Goal: Information Seeking & Learning: Learn about a topic

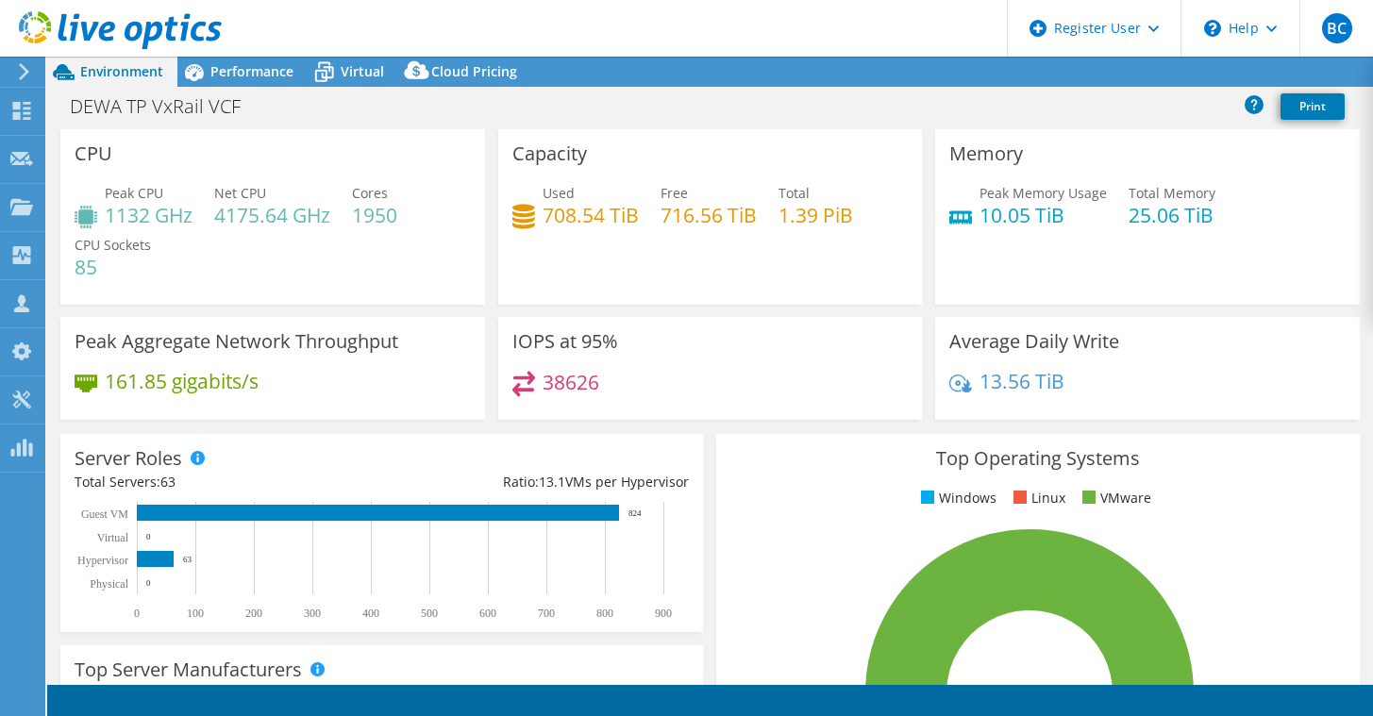
select select "EULondon"
select select "USD"
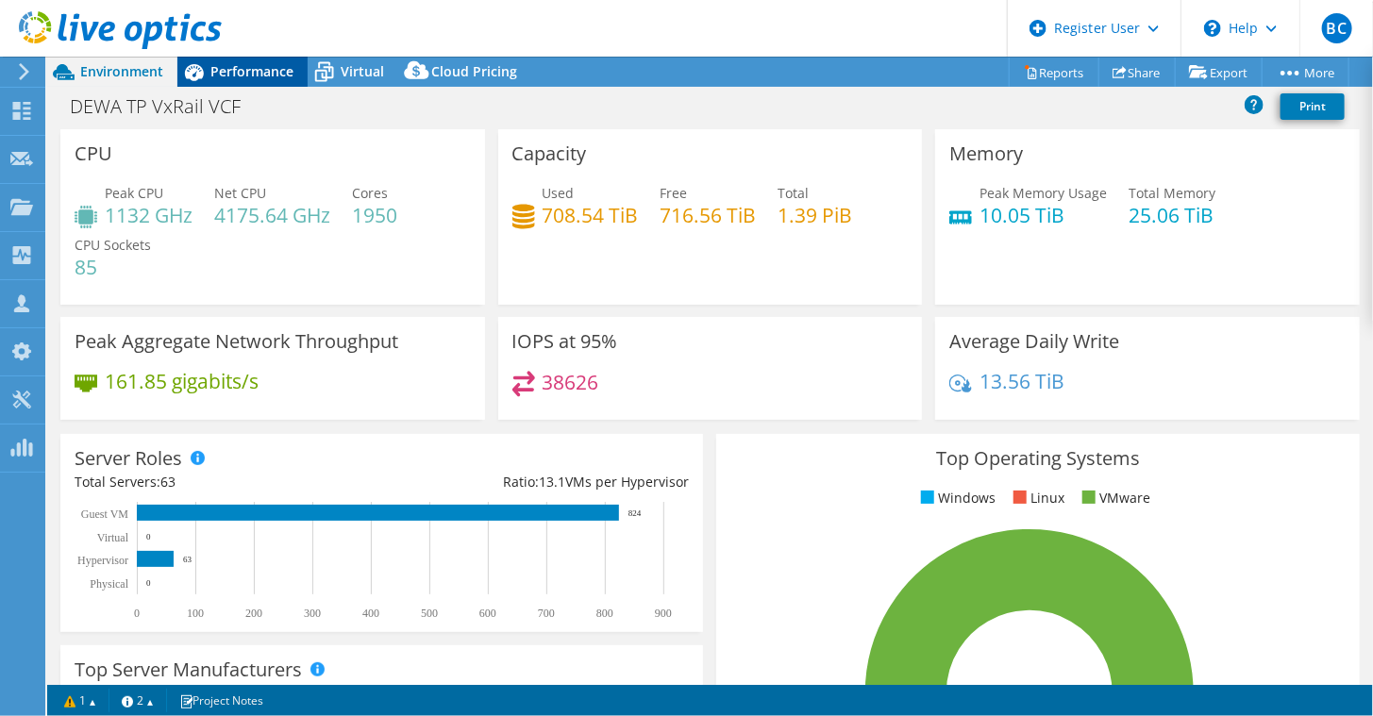
click at [243, 64] on span "Performance" at bounding box center [251, 71] width 83 height 18
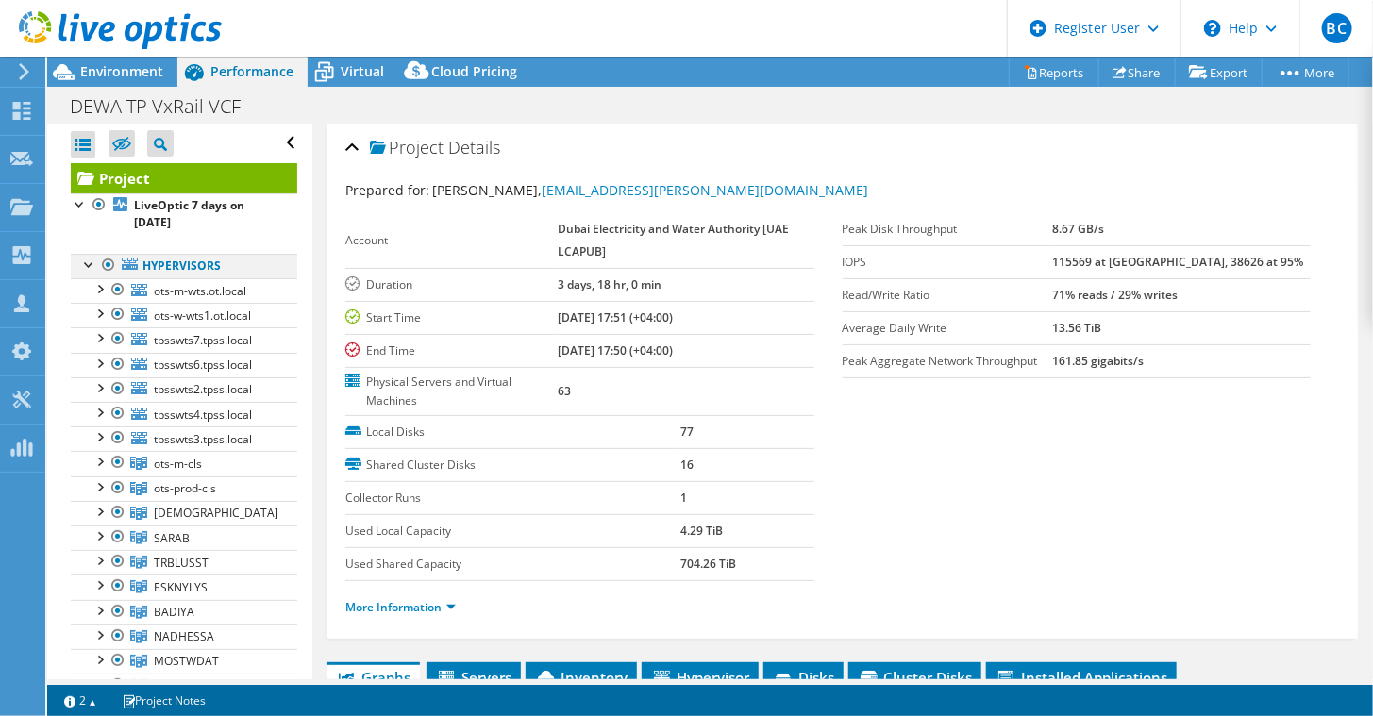
click at [87, 260] on div at bounding box center [89, 263] width 19 height 19
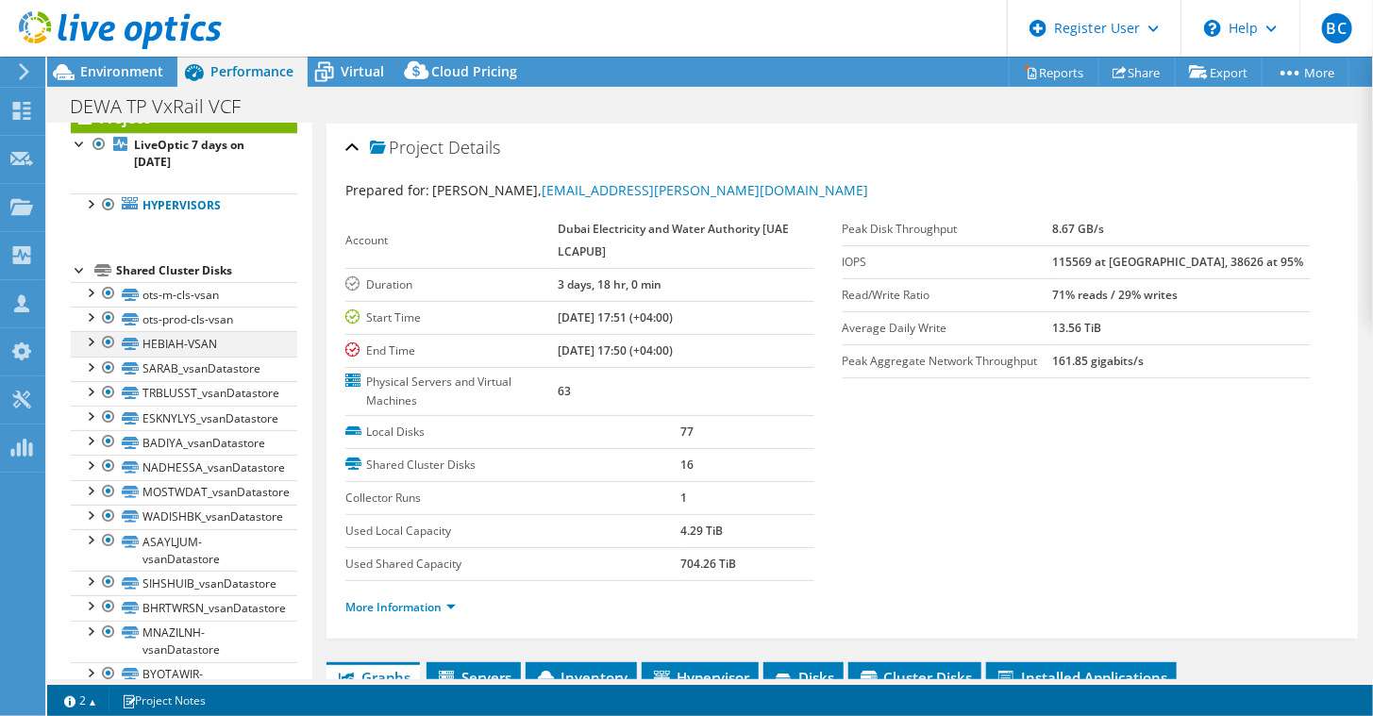
scroll to position [47, 0]
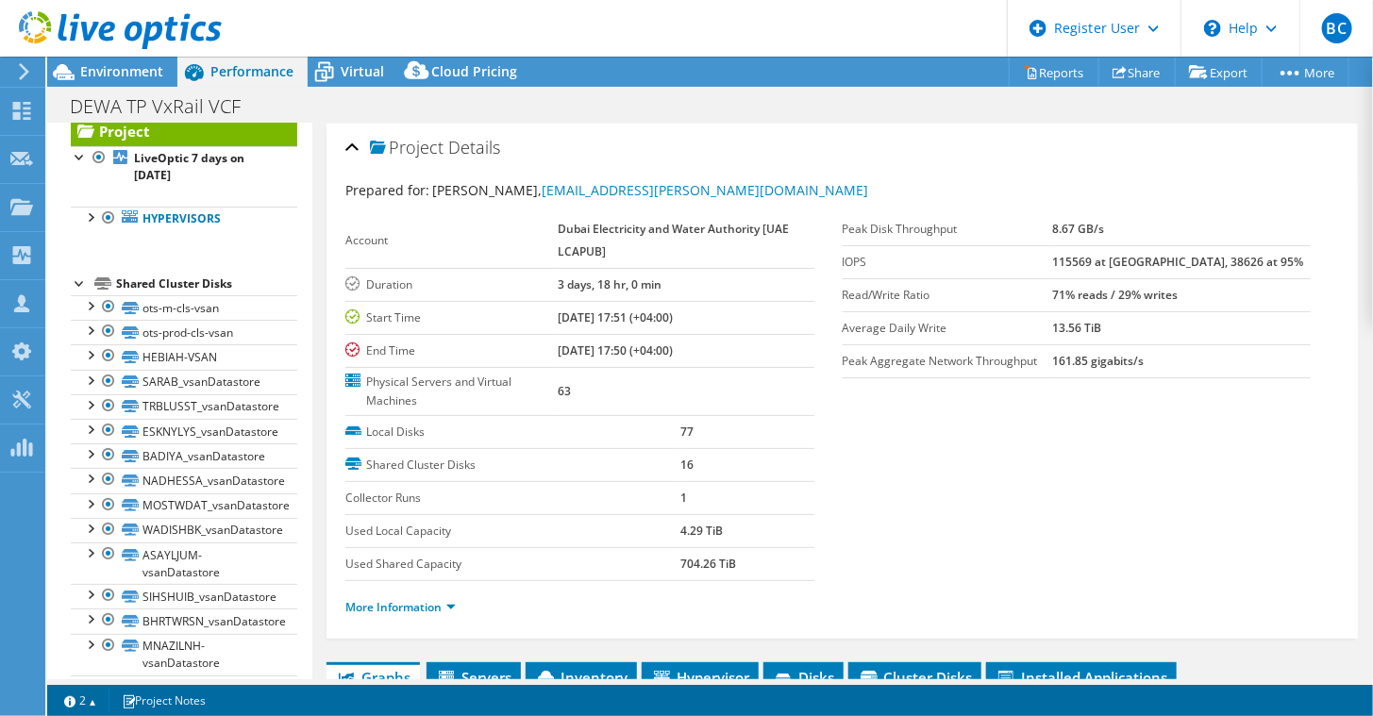
click at [82, 280] on div at bounding box center [80, 282] width 19 height 19
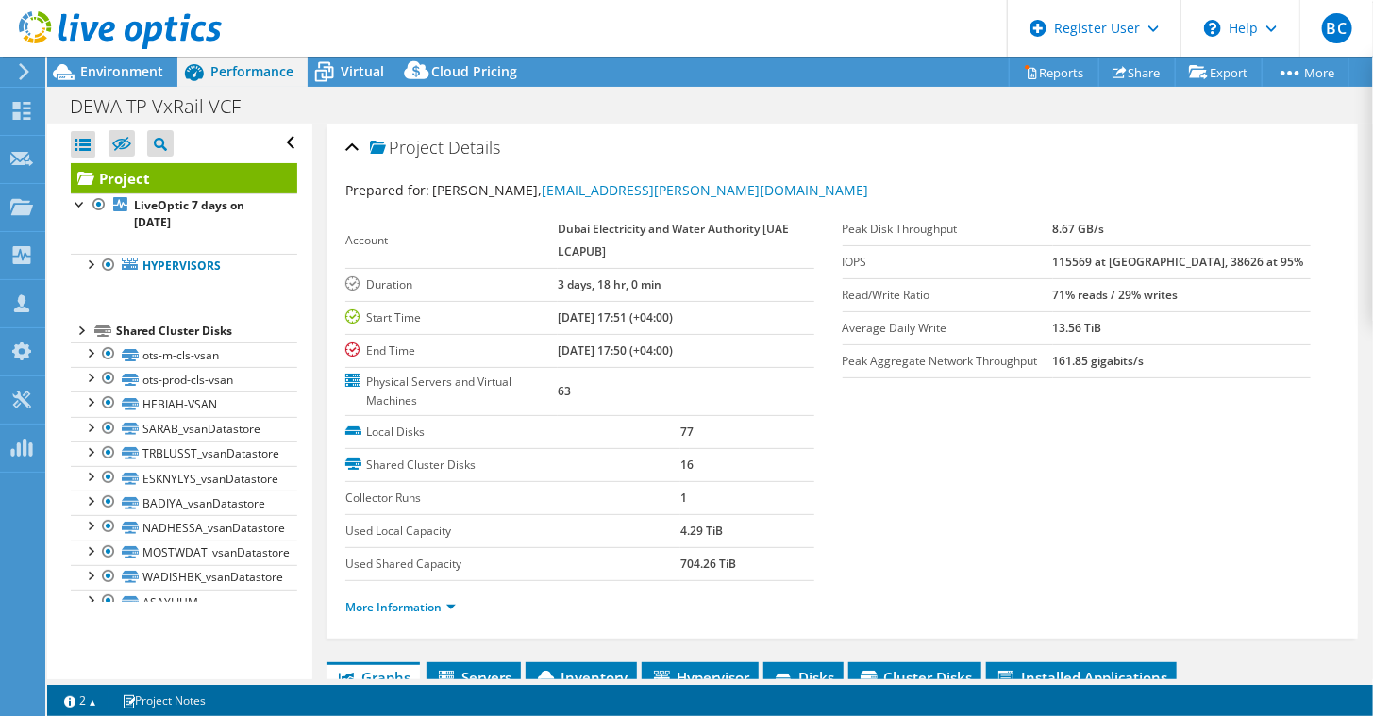
scroll to position [0, 0]
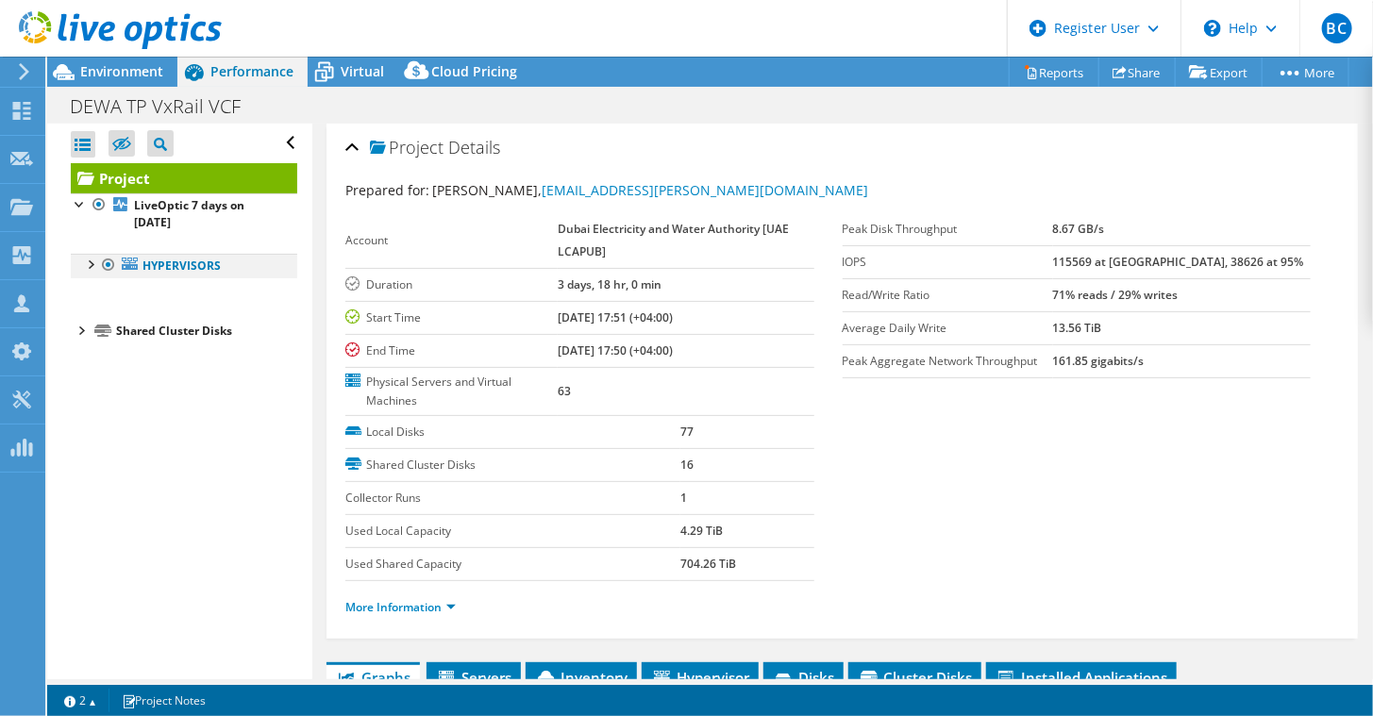
click at [90, 257] on div at bounding box center [89, 263] width 19 height 19
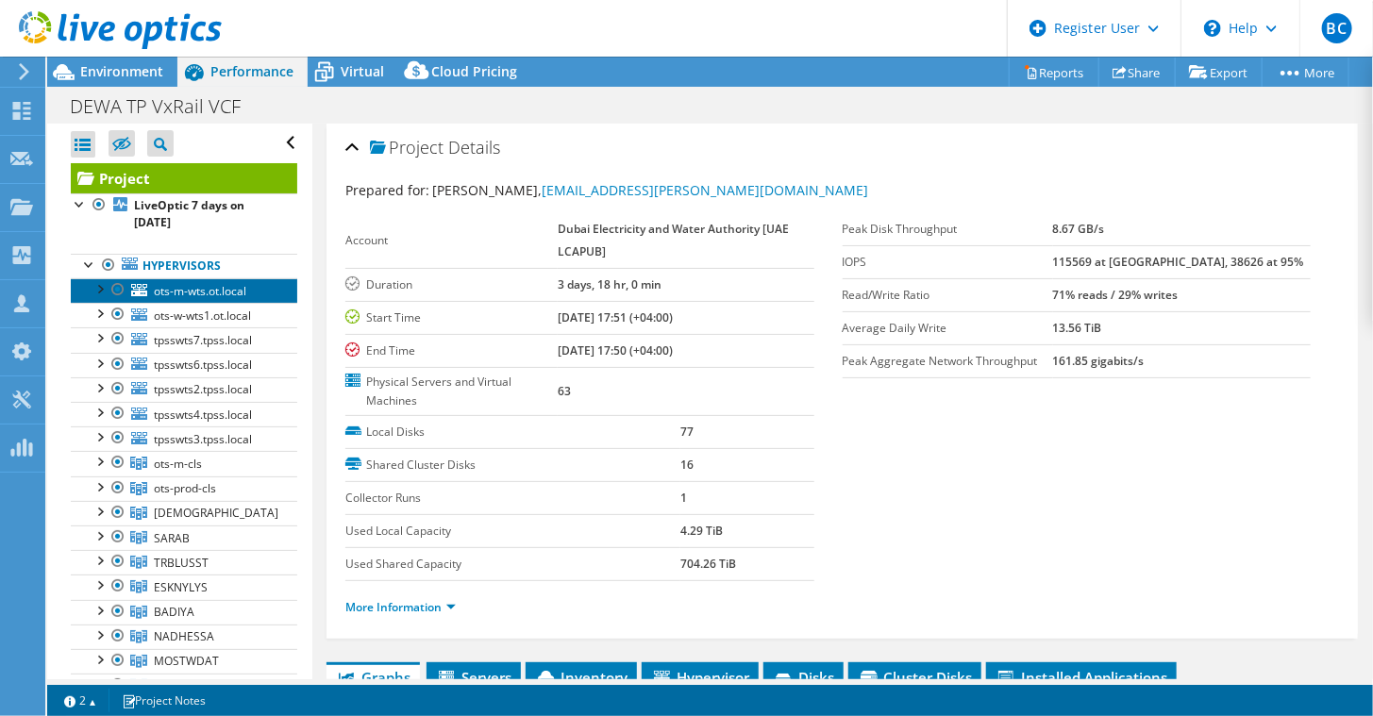
click at [208, 288] on span "ots-m-wts.ot.local" at bounding box center [200, 291] width 92 height 16
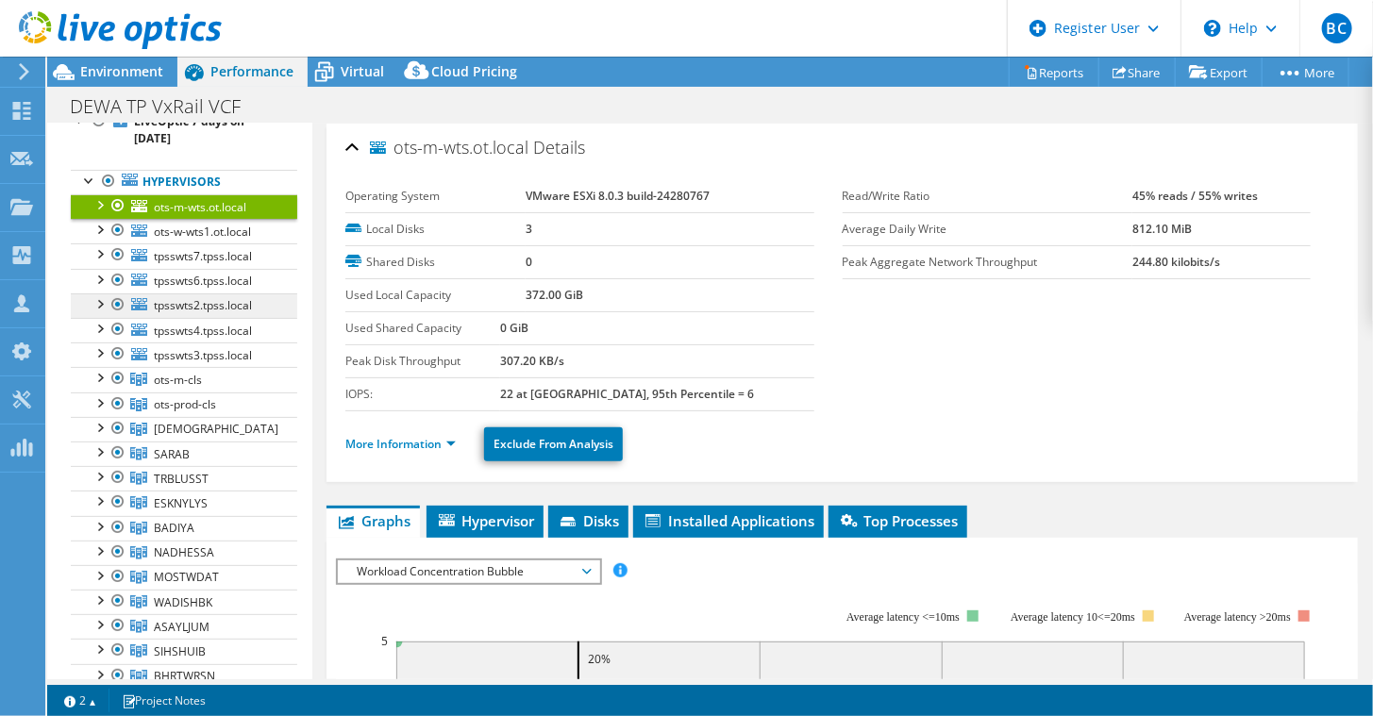
scroll to position [189, 0]
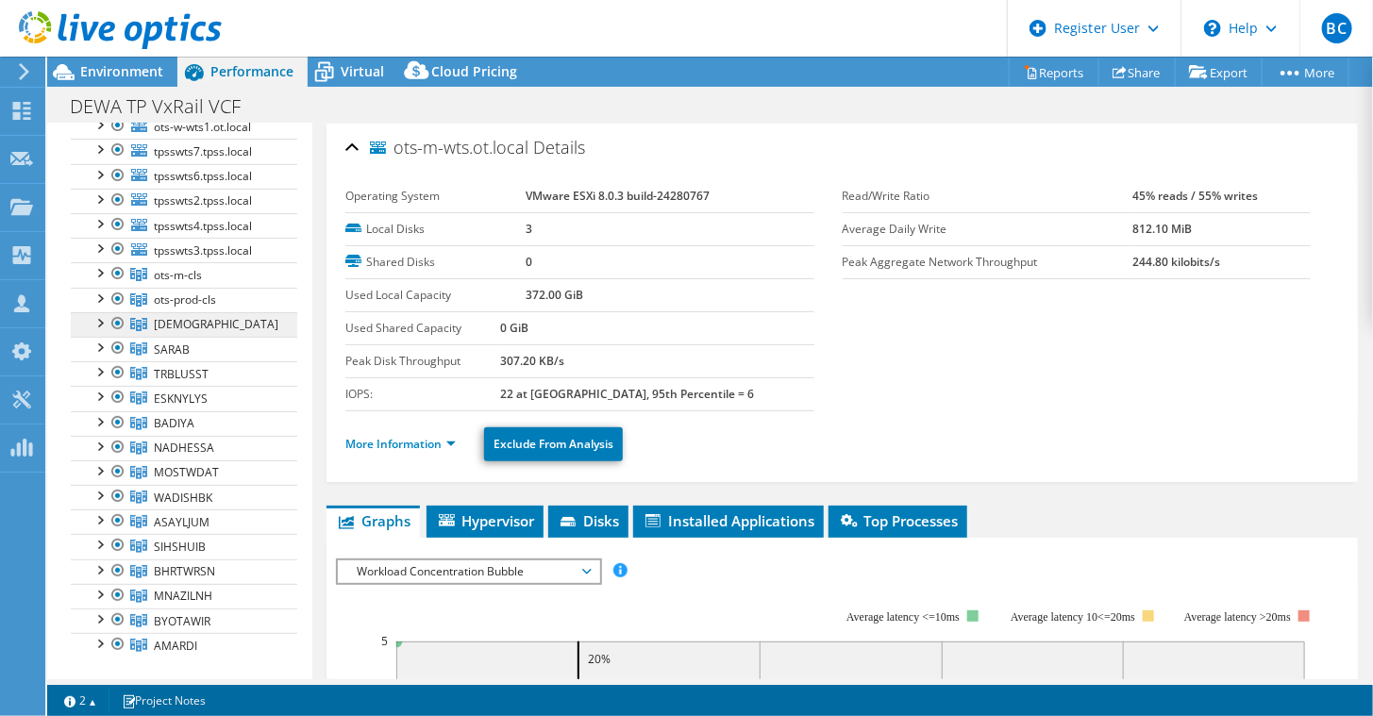
click at [184, 317] on span "[DEMOGRAPHIC_DATA]" at bounding box center [216, 324] width 125 height 16
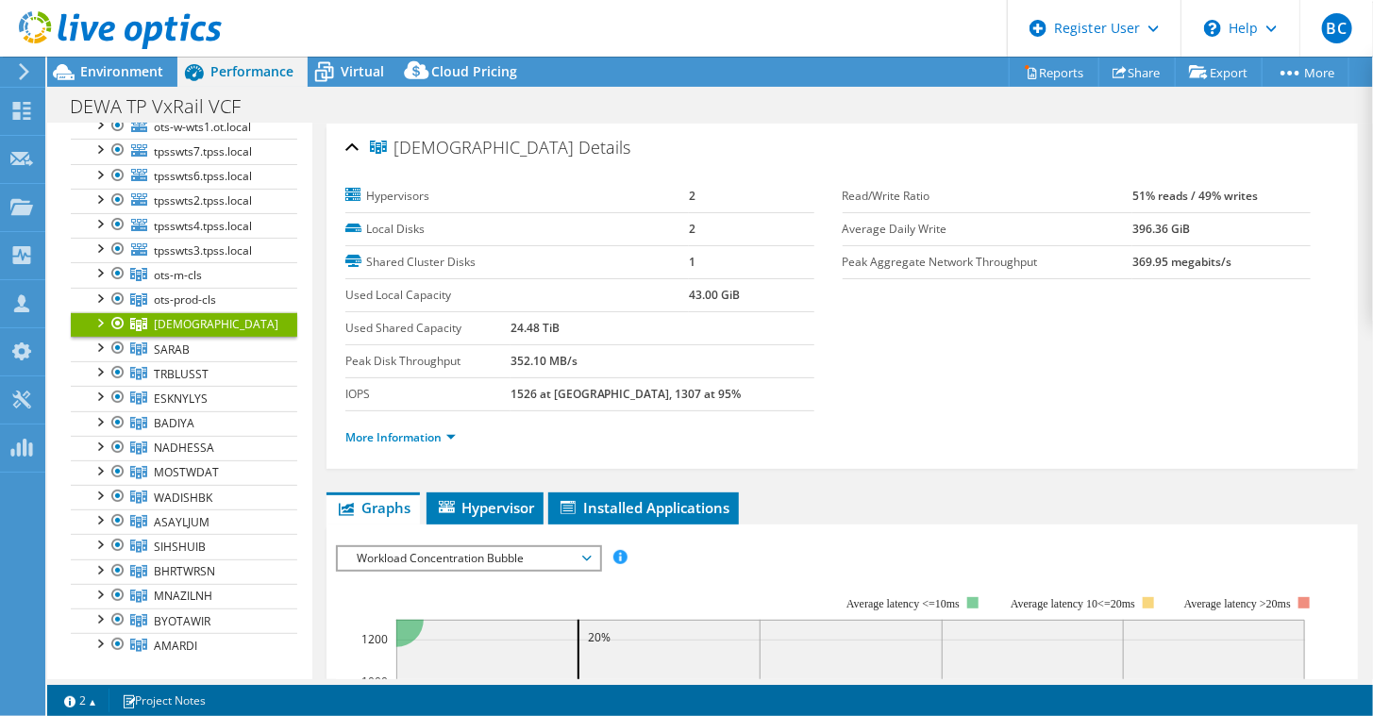
click at [99, 317] on div at bounding box center [99, 321] width 19 height 19
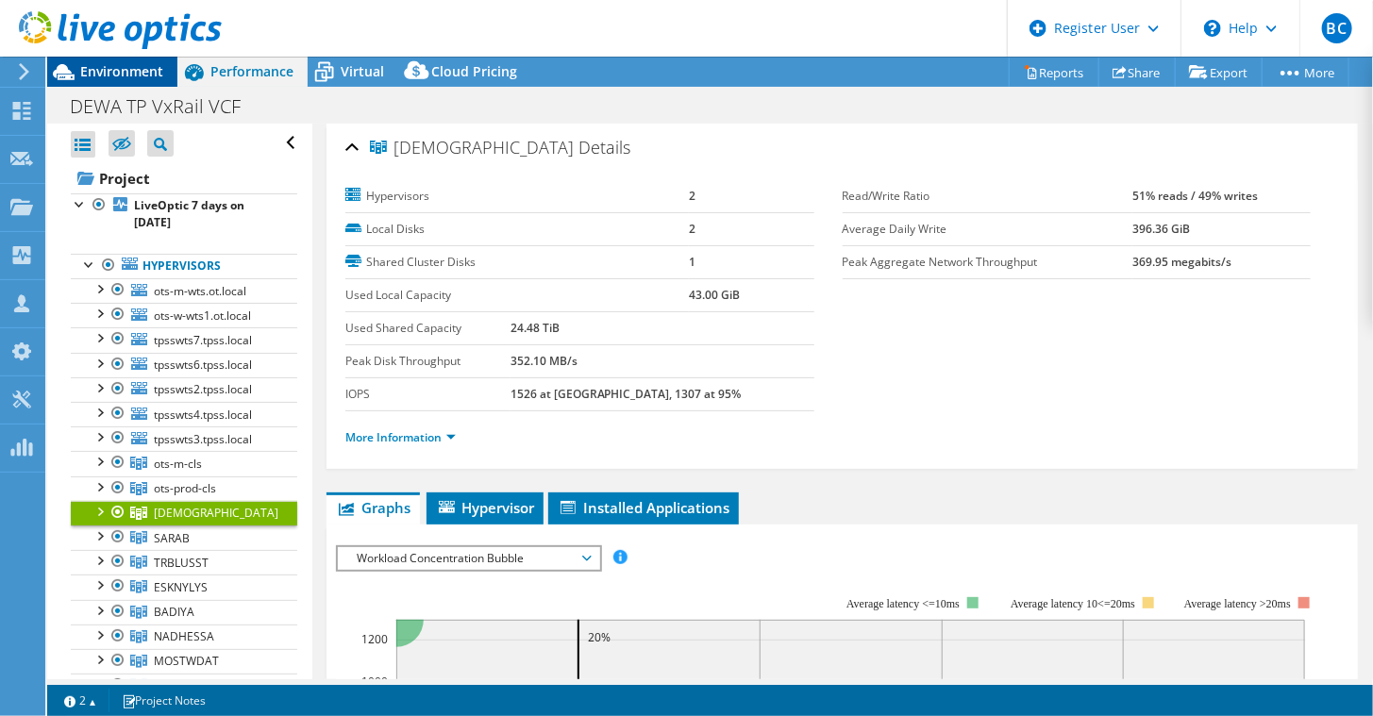
click at [123, 84] on div "Environment" at bounding box center [112, 72] width 130 height 30
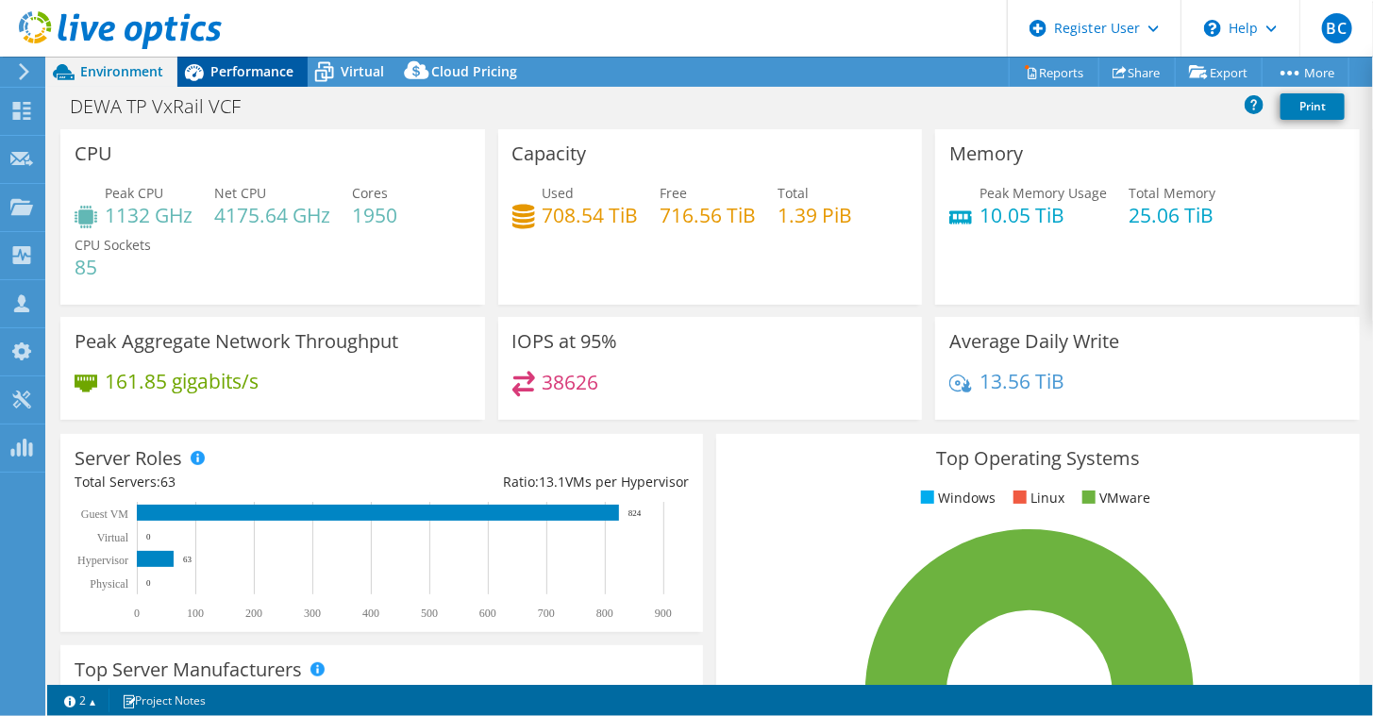
click at [254, 76] on span "Performance" at bounding box center [251, 71] width 83 height 18
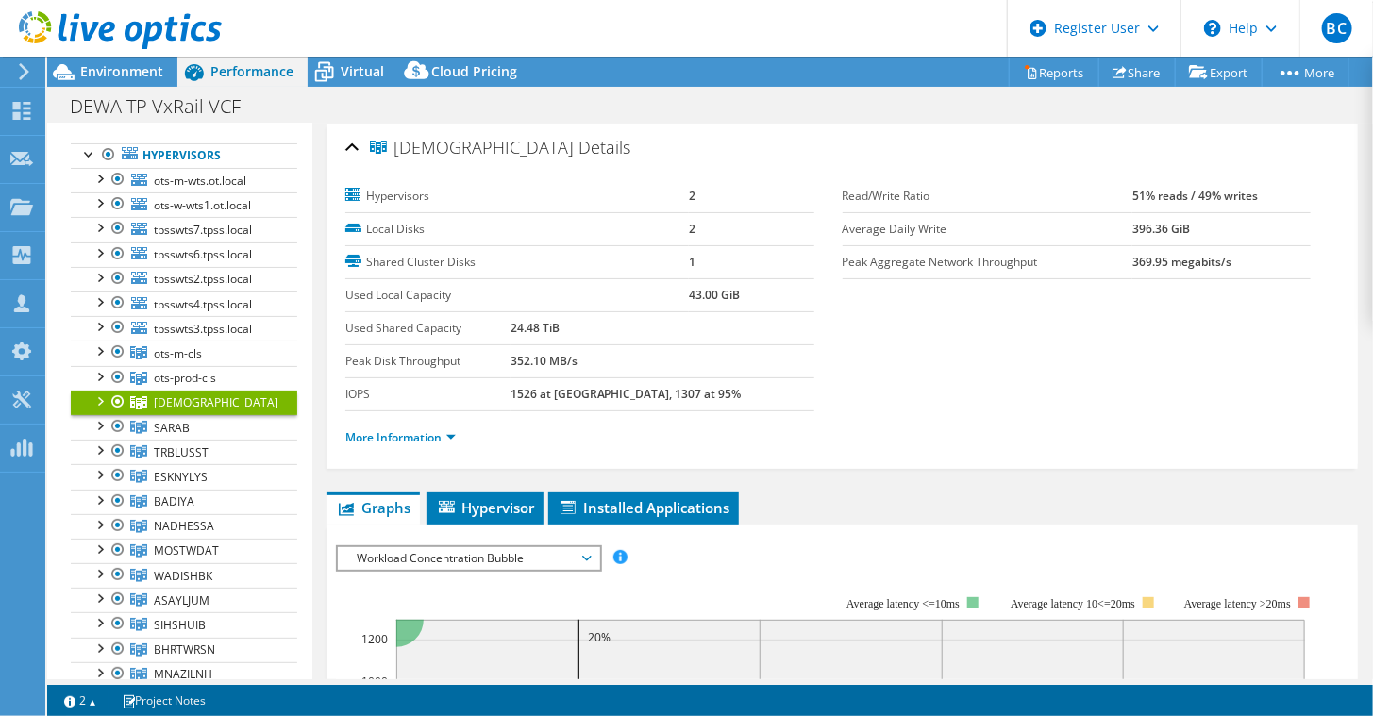
scroll to position [189, 0]
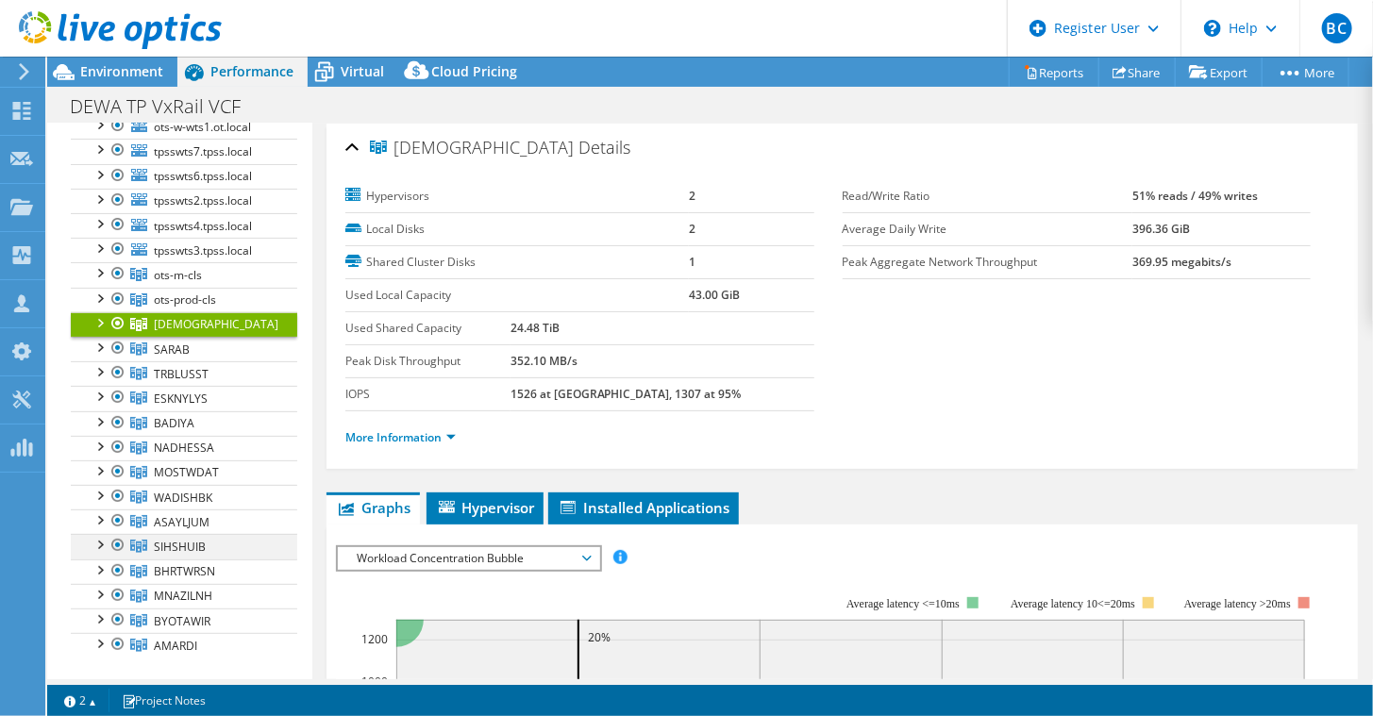
click at [101, 534] on div at bounding box center [99, 543] width 19 height 19
click at [102, 534] on div at bounding box center [99, 543] width 19 height 19
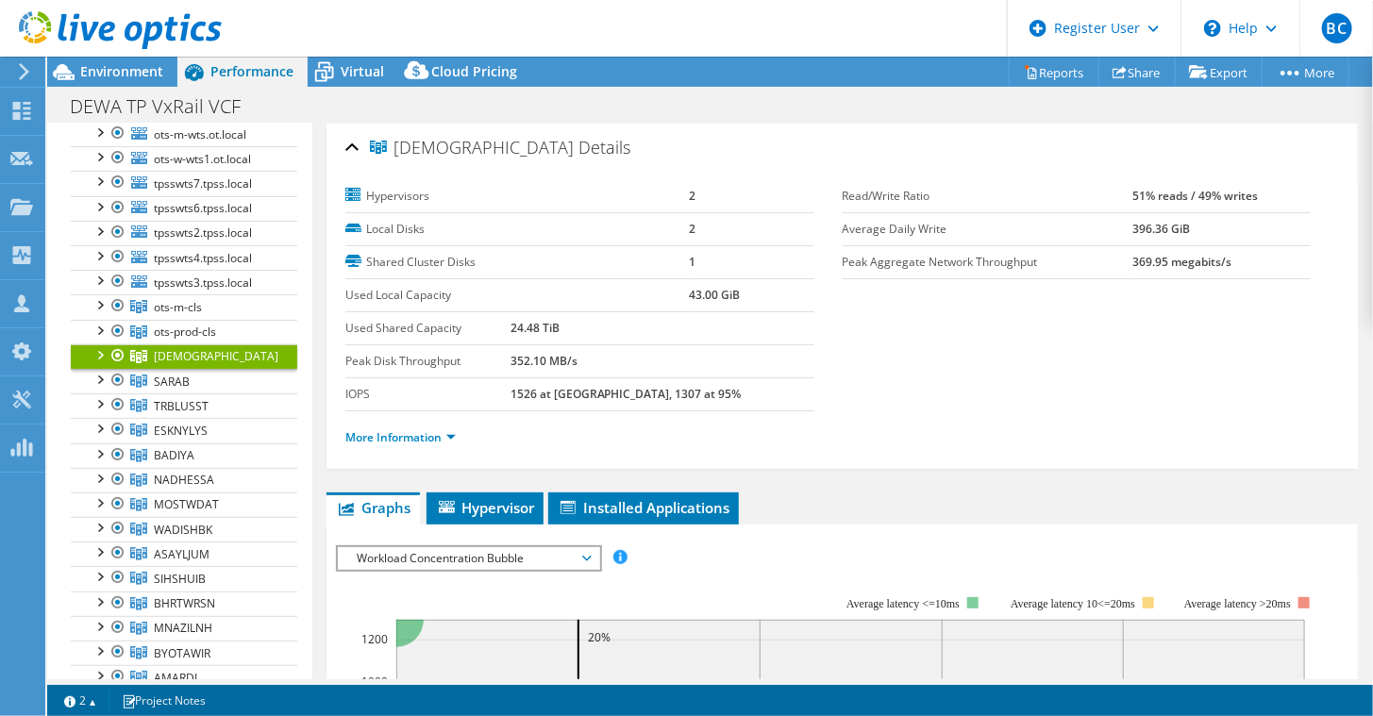
scroll to position [149, 0]
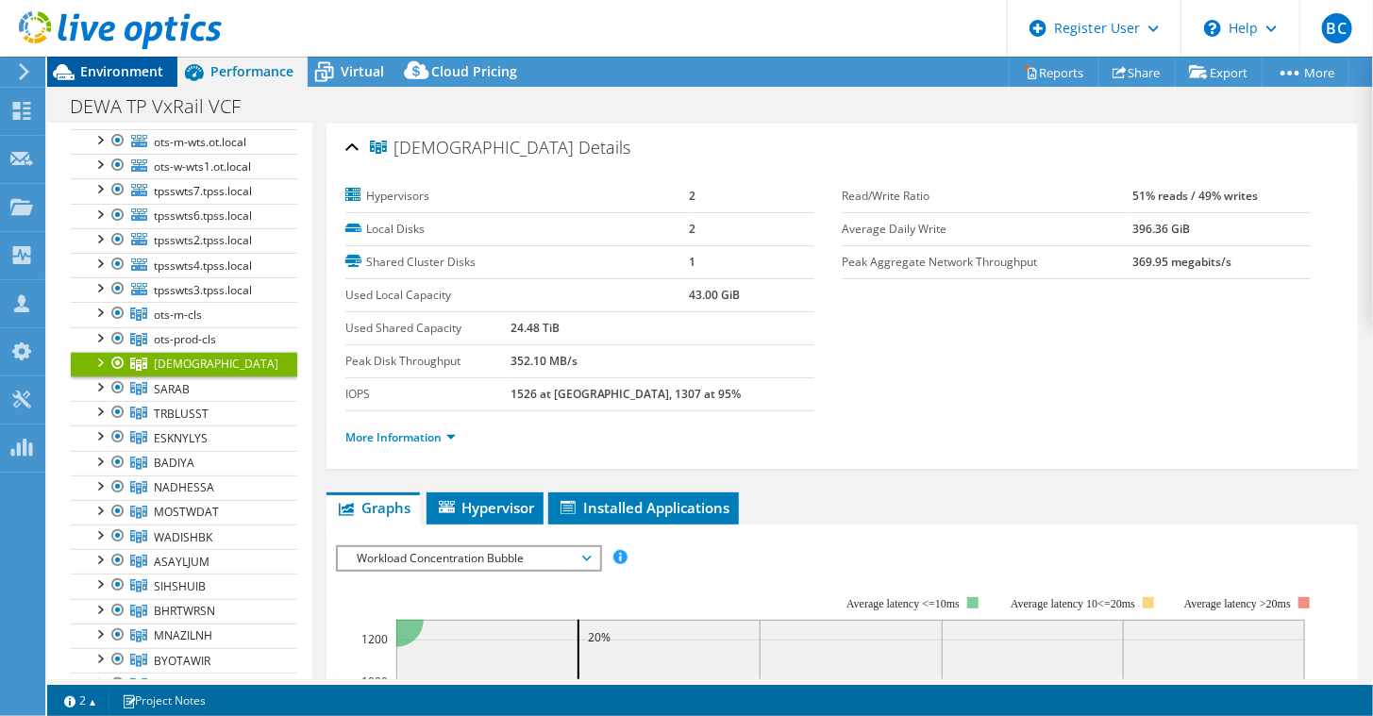
click at [100, 72] on span "Environment" at bounding box center [121, 71] width 83 height 18
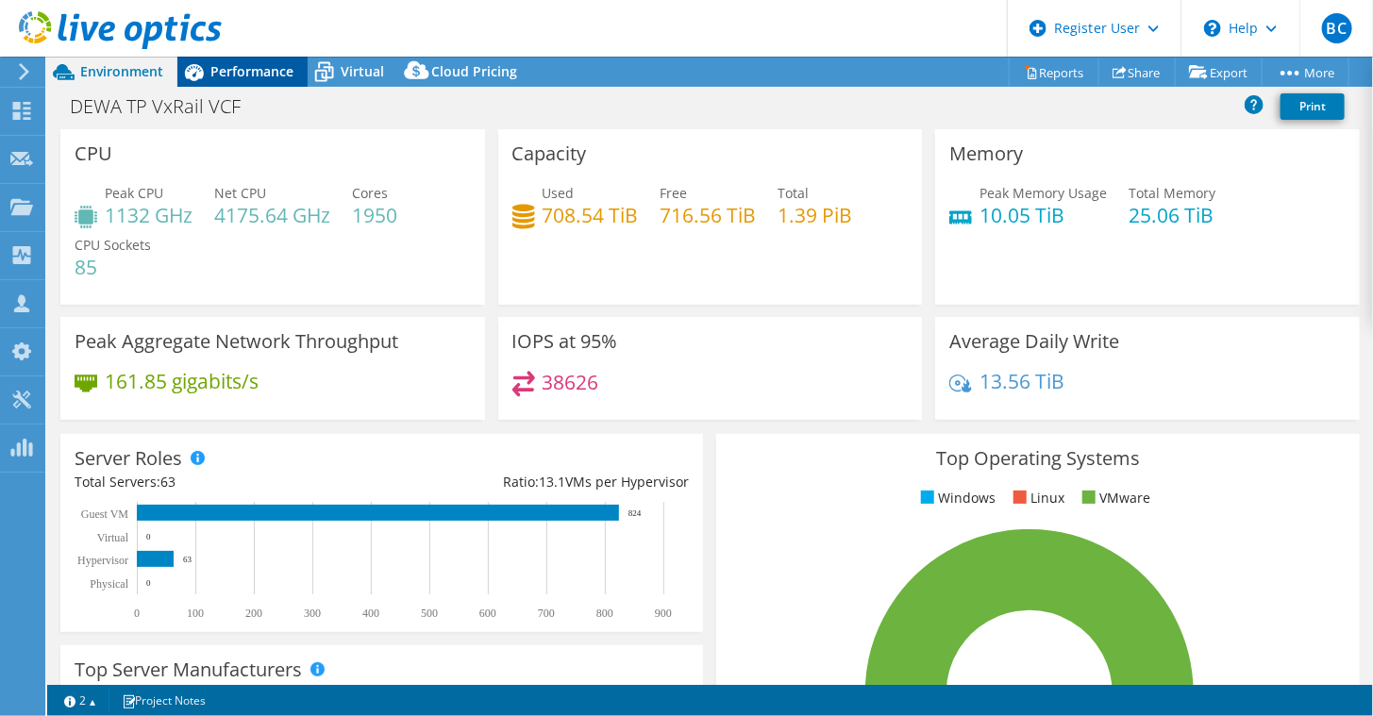
click at [221, 78] on span "Performance" at bounding box center [251, 71] width 83 height 18
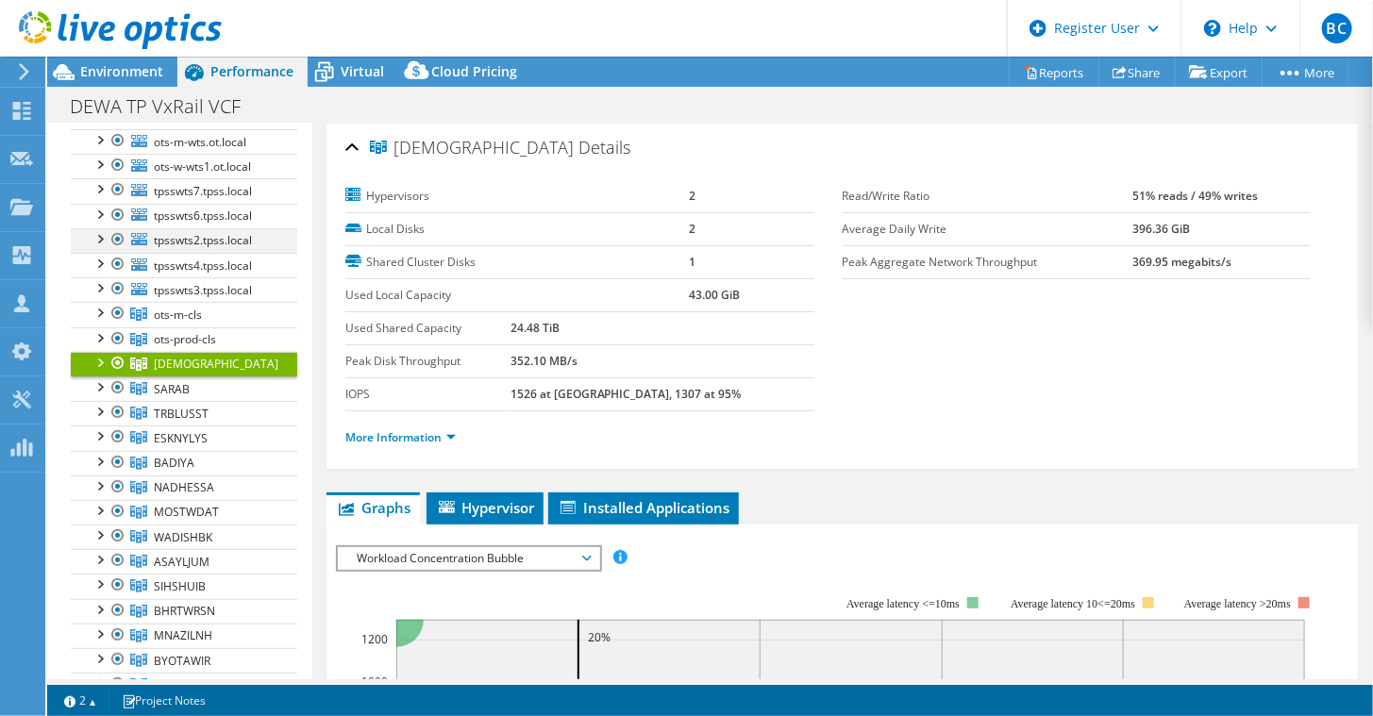
scroll to position [0, 0]
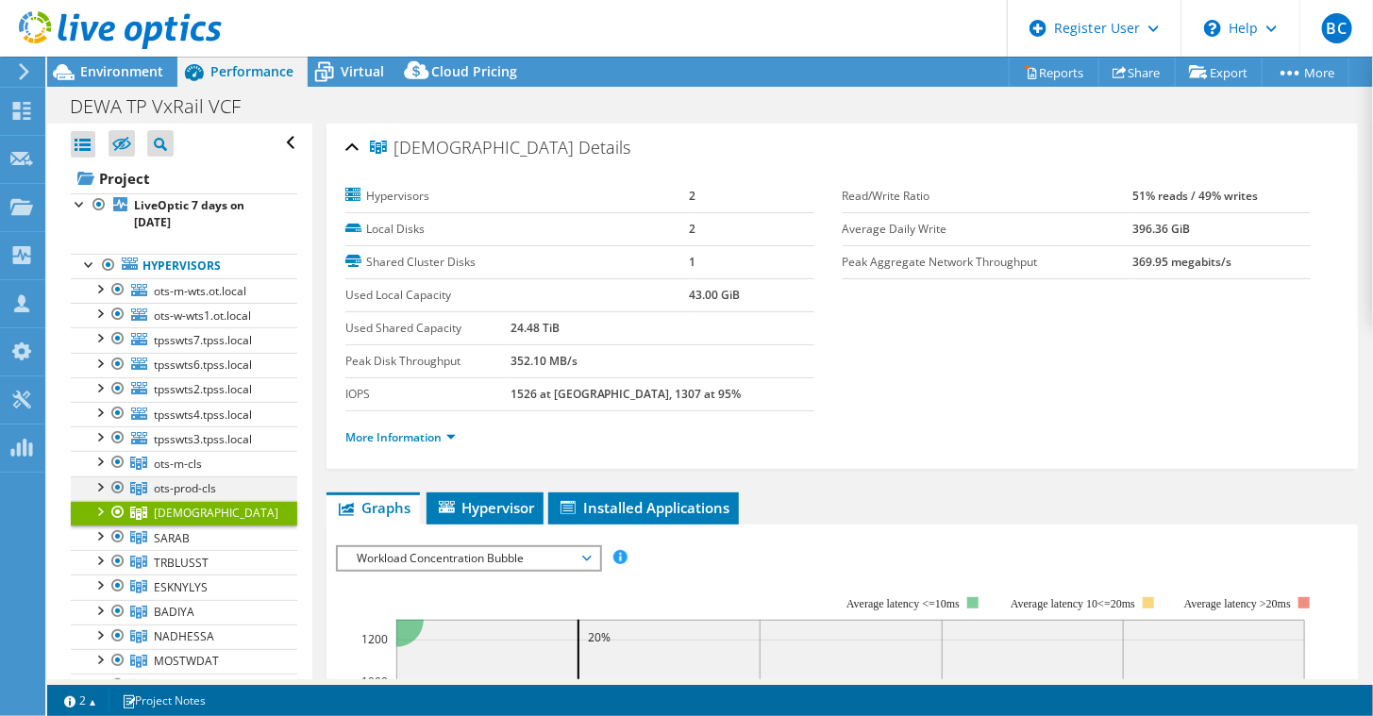
click at [100, 480] on div at bounding box center [99, 485] width 19 height 19
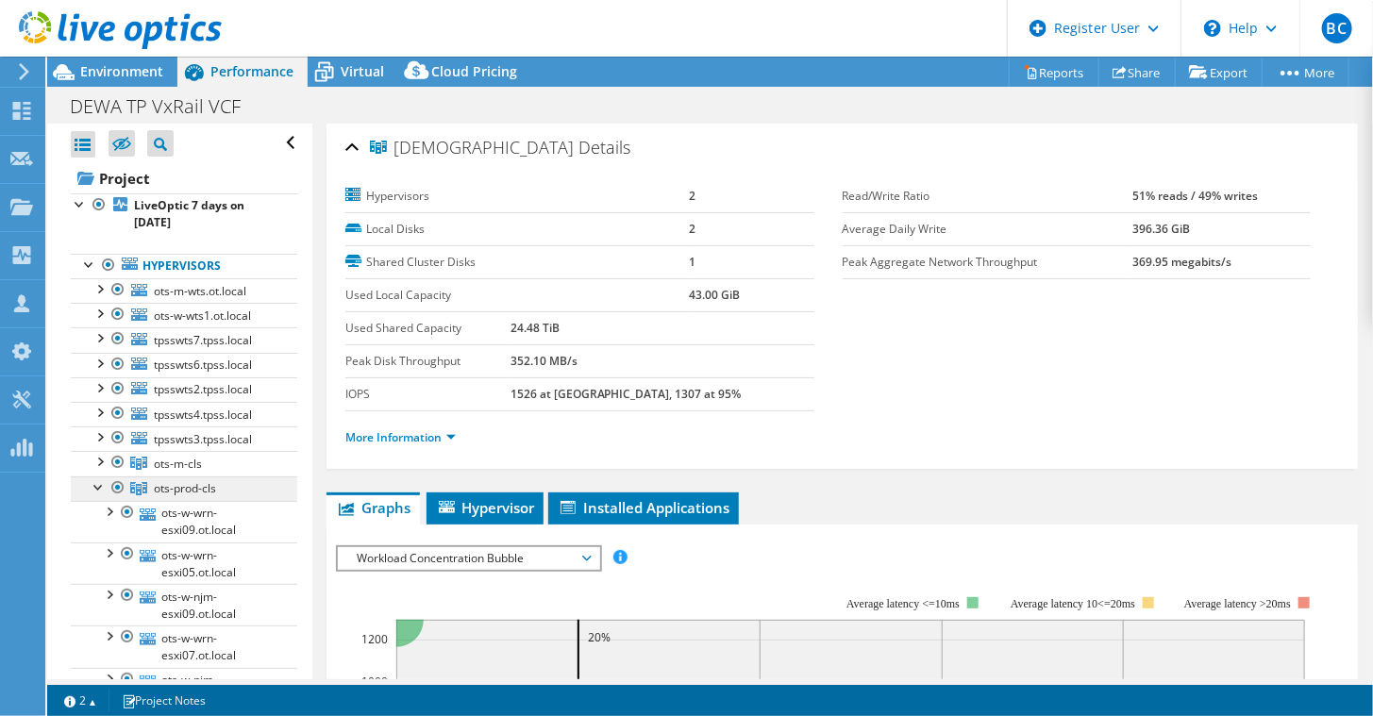
click at [176, 489] on span "ots-prod-cls" at bounding box center [185, 488] width 62 height 16
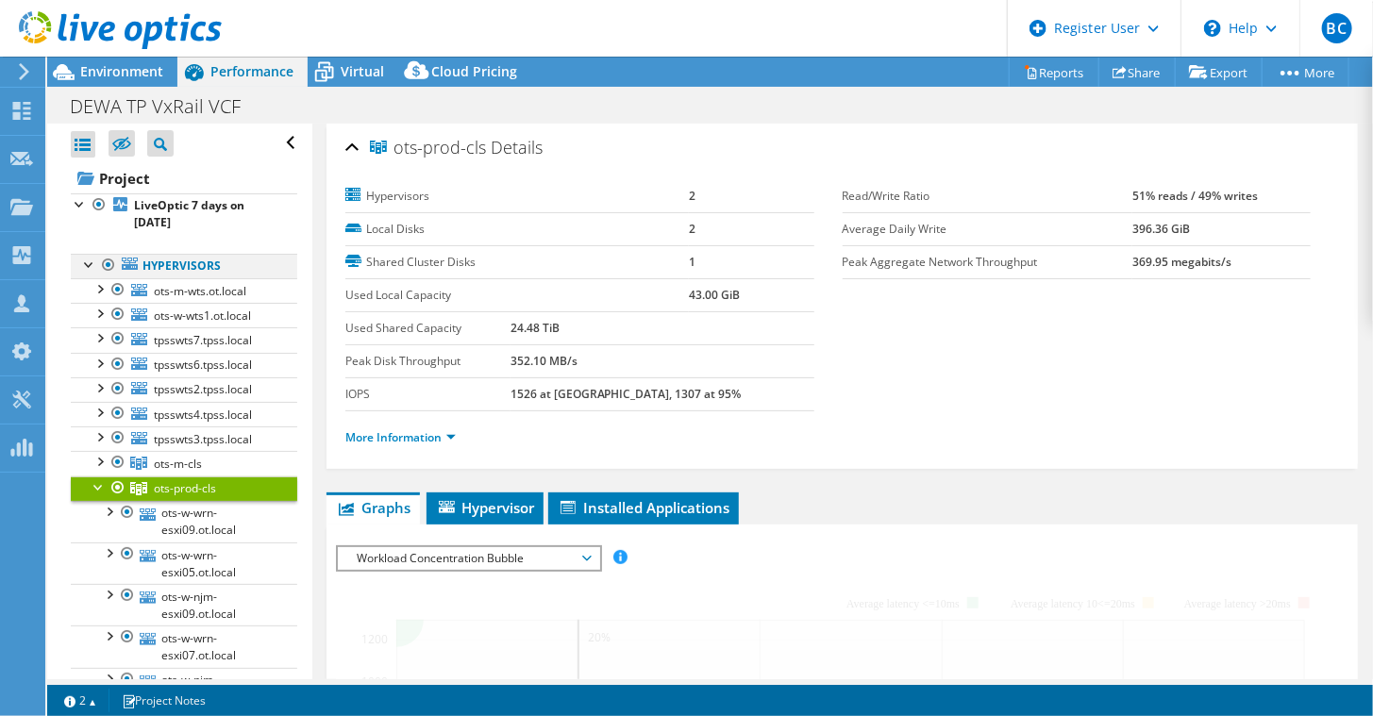
click at [109, 258] on div at bounding box center [108, 265] width 19 height 23
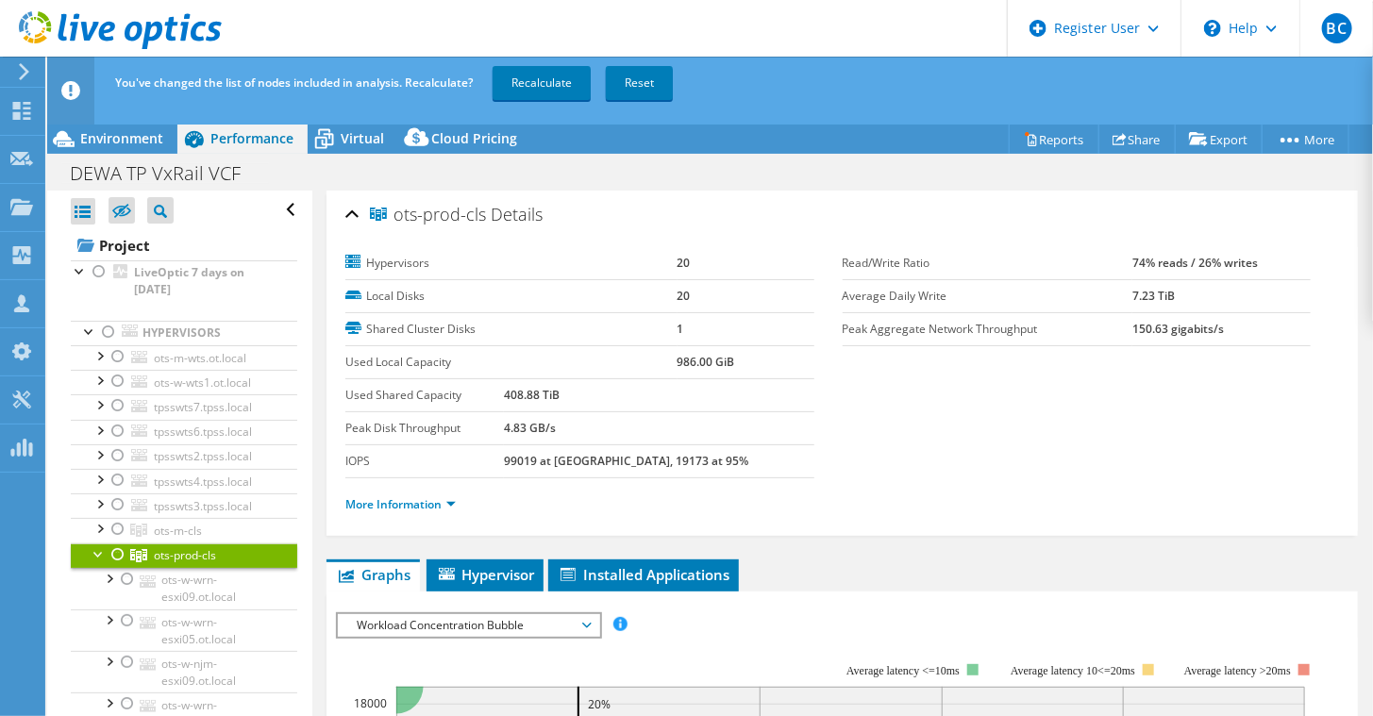
click at [115, 544] on div at bounding box center [117, 554] width 19 height 23
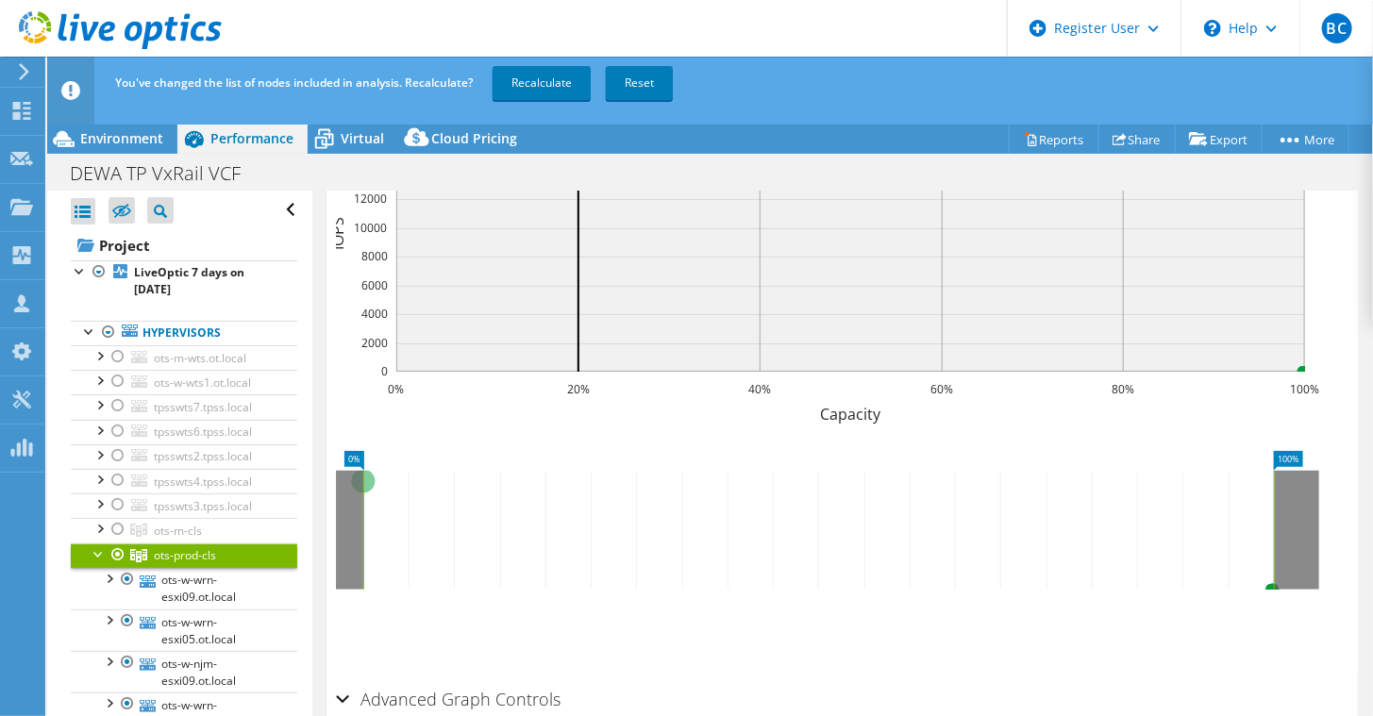
scroll to position [649, 0]
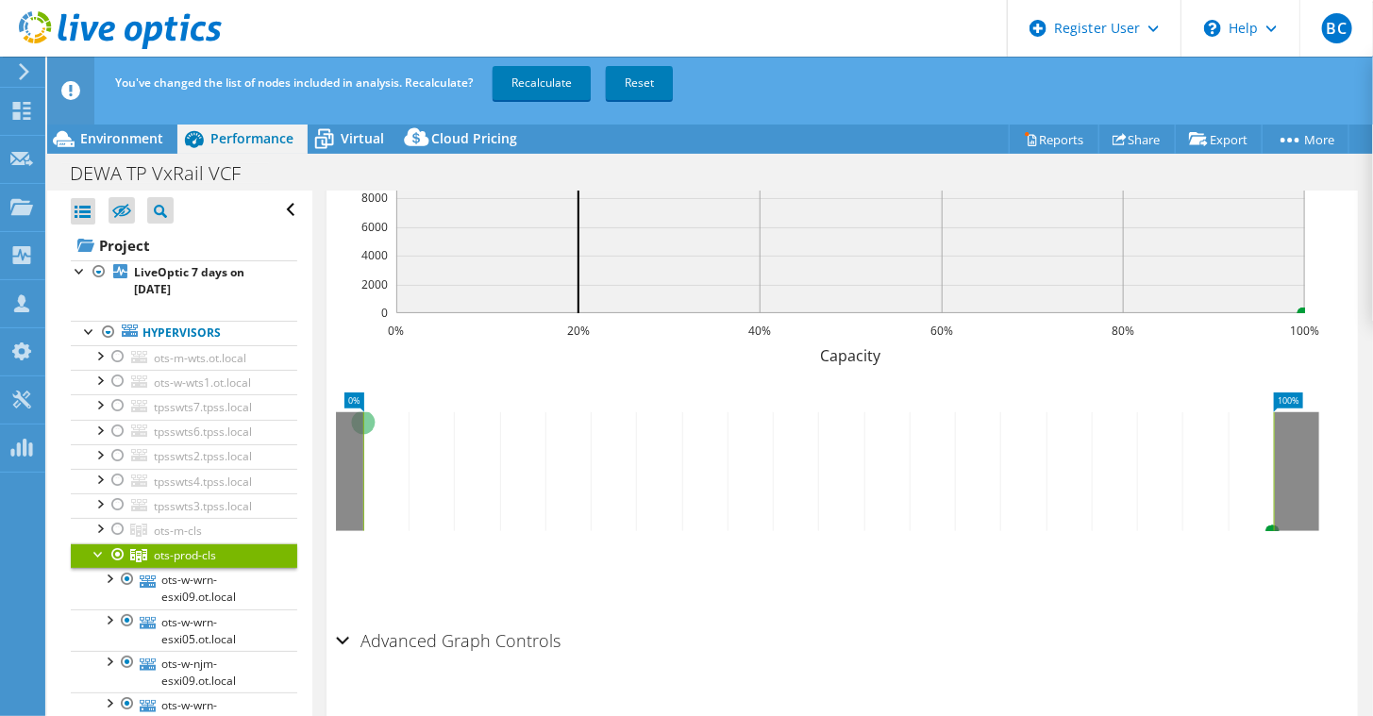
click at [396, 632] on h2 "Advanced Graph Controls" at bounding box center [448, 641] width 225 height 38
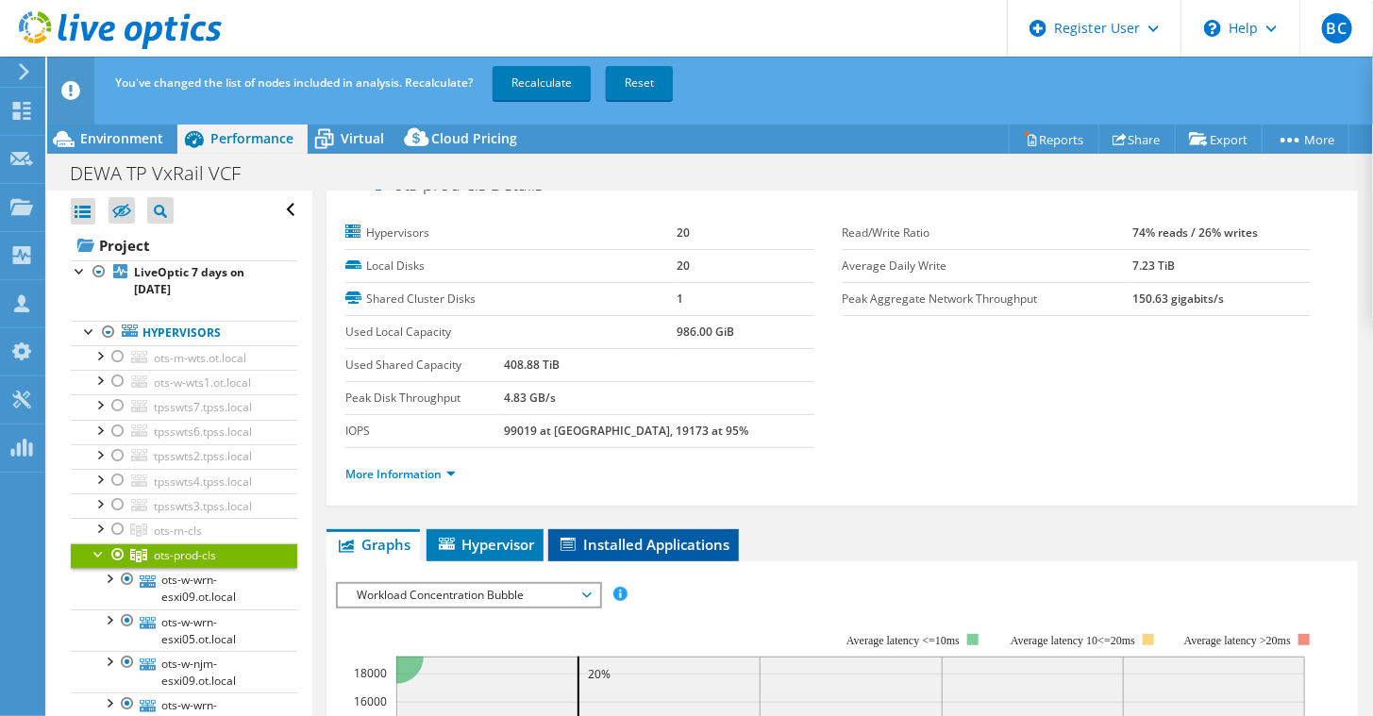
scroll to position [0, 0]
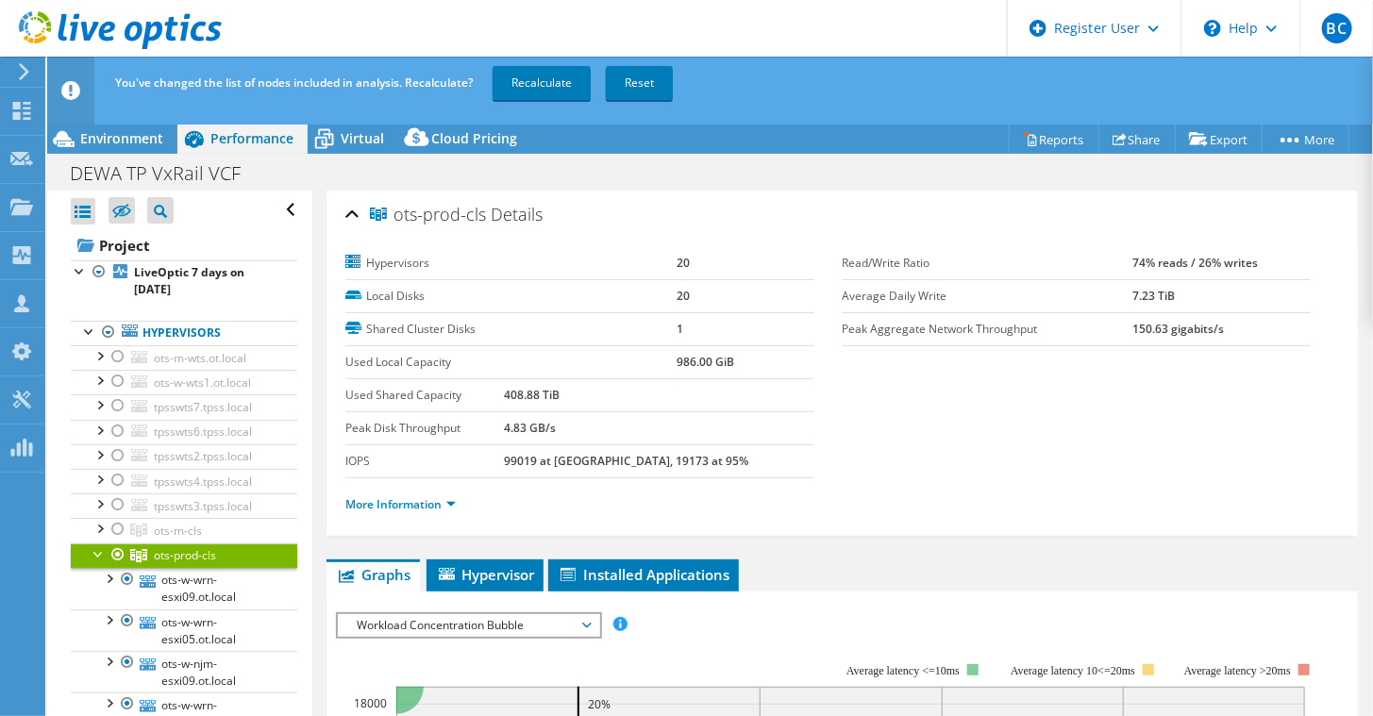
click at [503, 617] on span "Workload Concentration Bubble" at bounding box center [468, 625] width 242 height 23
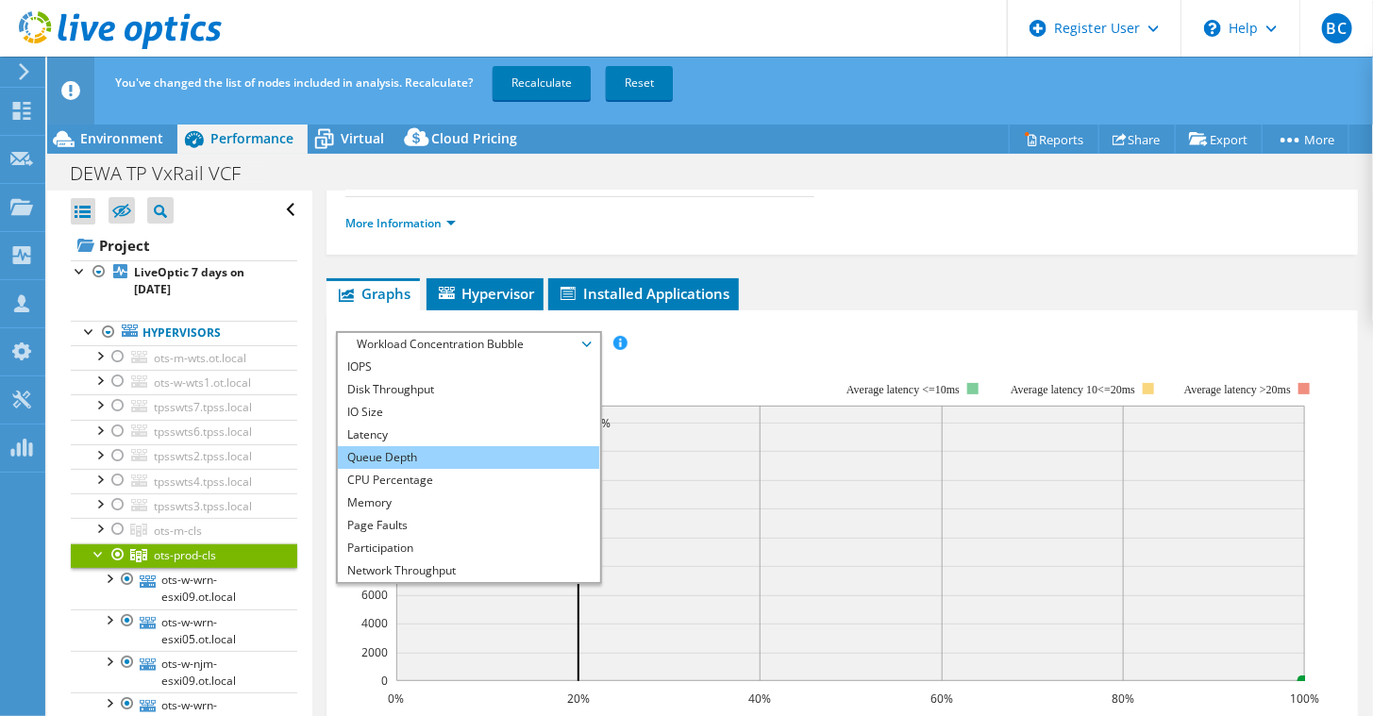
scroll to position [283, 0]
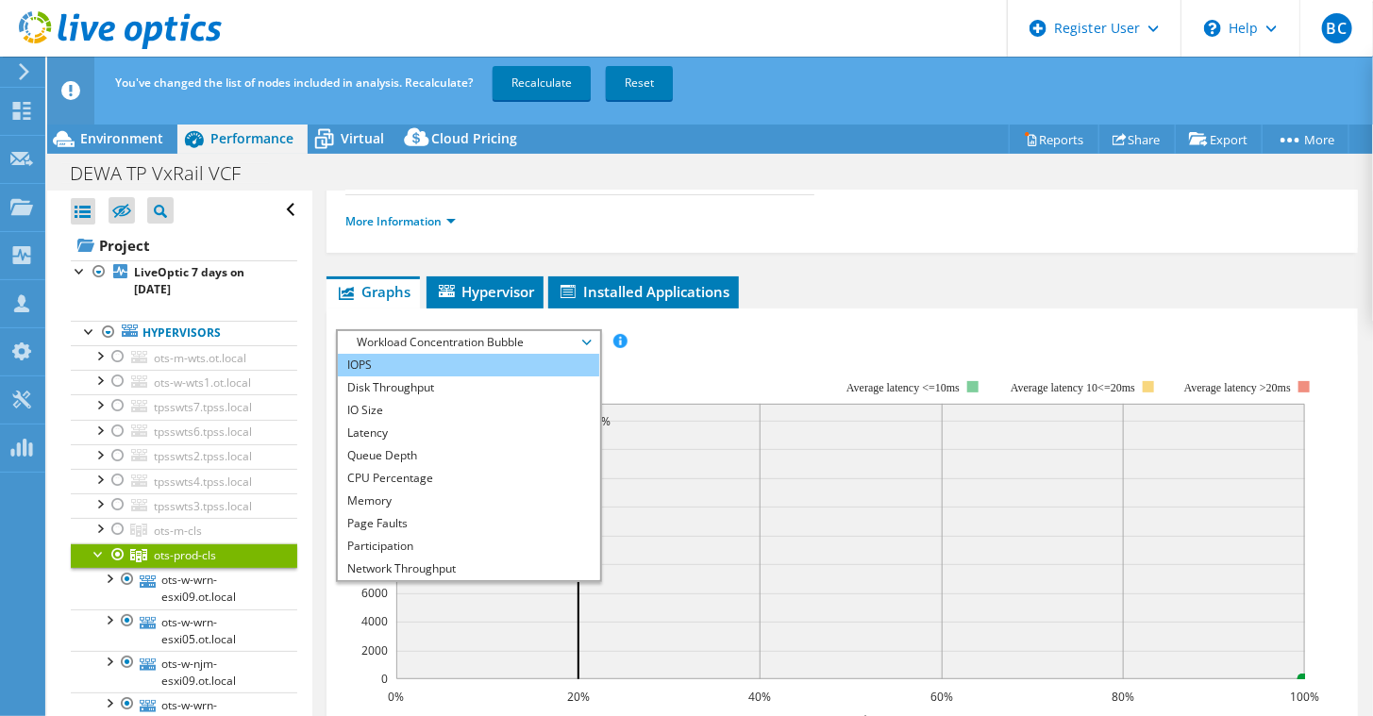
click at [501, 357] on li "IOPS" at bounding box center [468, 365] width 261 height 23
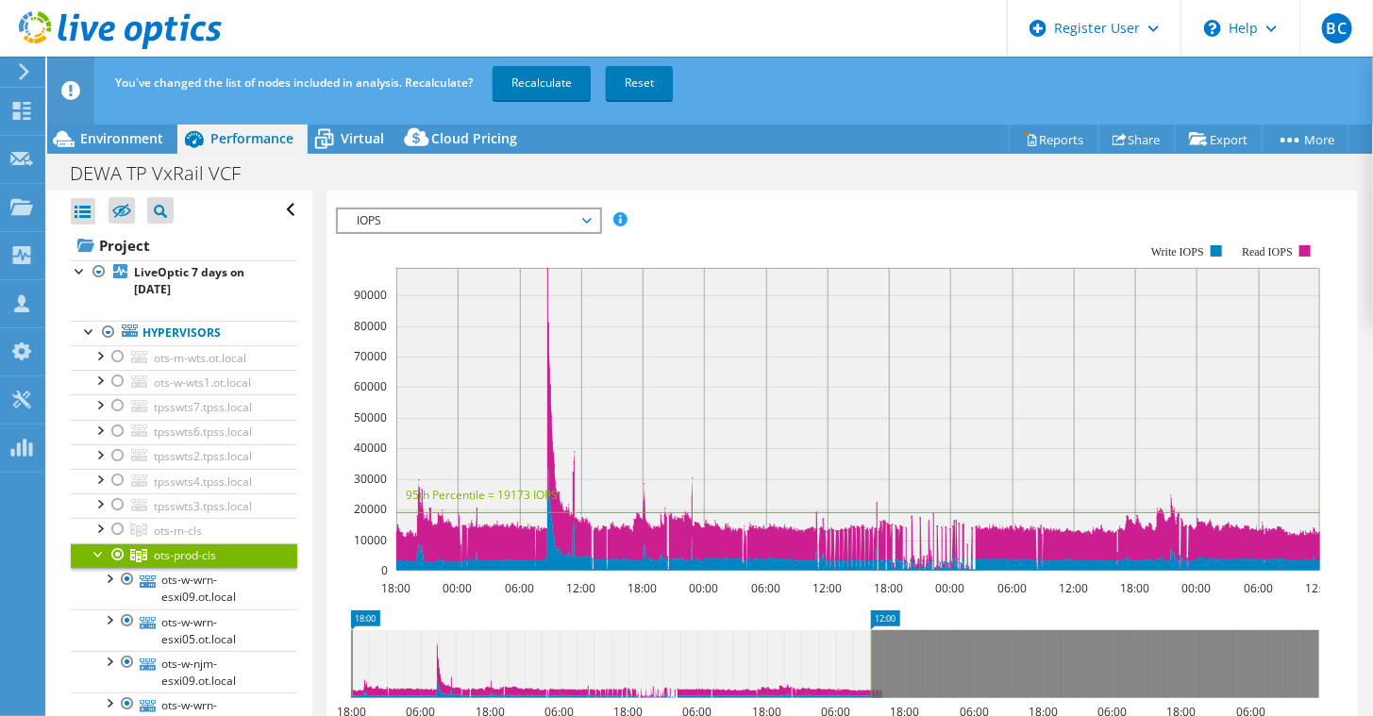
scroll to position [472, 0]
